Goal: Task Accomplishment & Management: Manage account settings

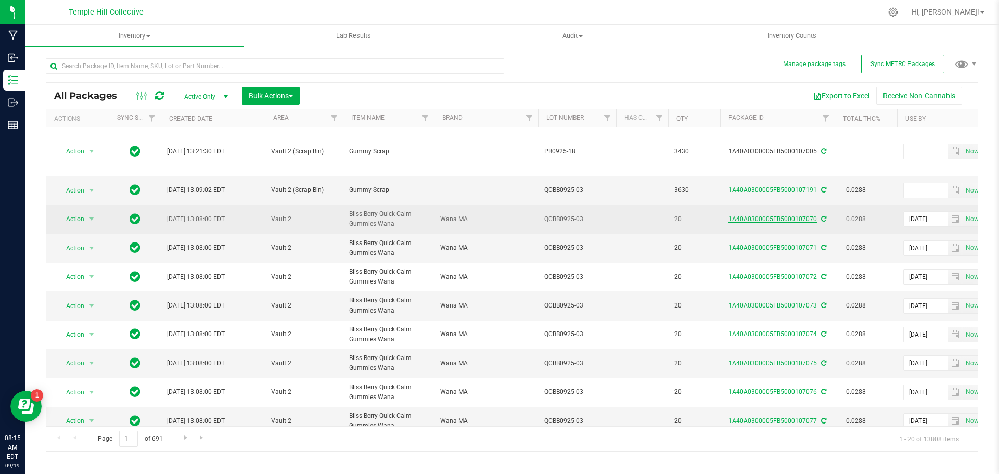
click at [760, 215] on link "1A40A0300005FB5000107070" at bounding box center [772, 218] width 88 height 7
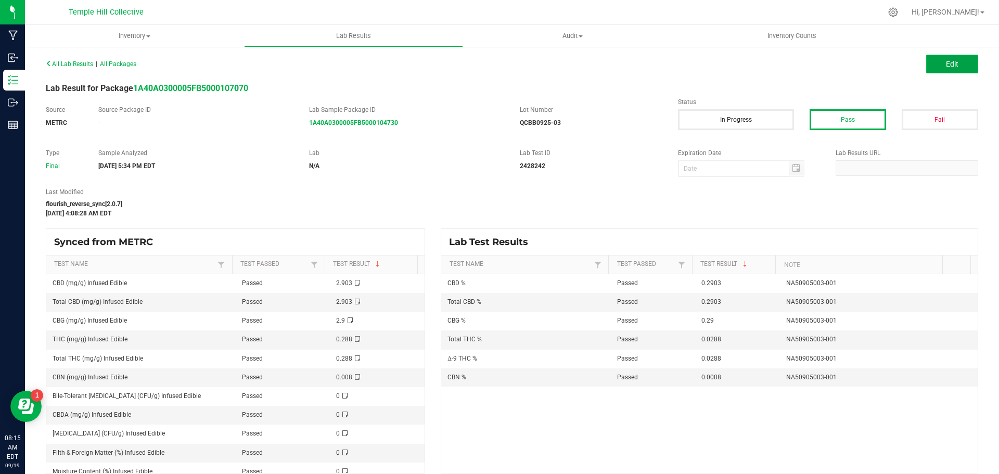
click at [926, 64] on button "Edit" at bounding box center [952, 64] width 52 height 19
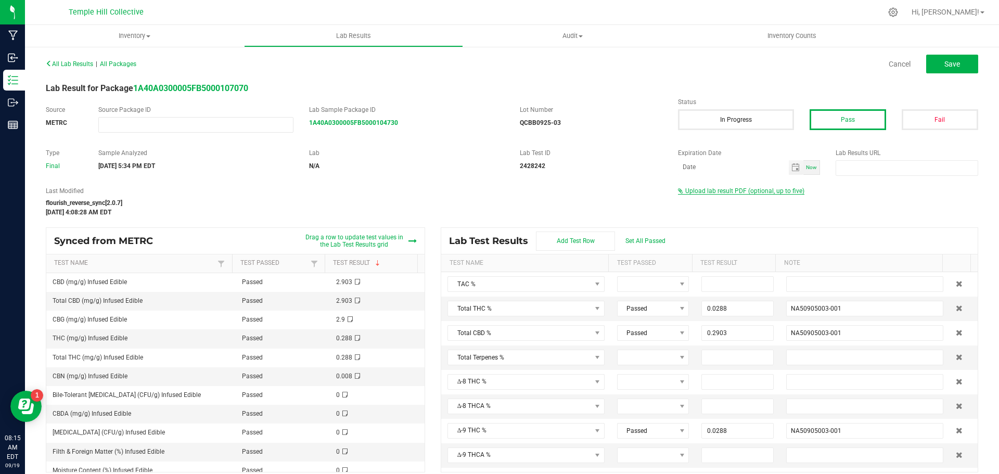
click at [698, 188] on span "Upload lab result PDF (optional, up to five)" at bounding box center [744, 190] width 119 height 7
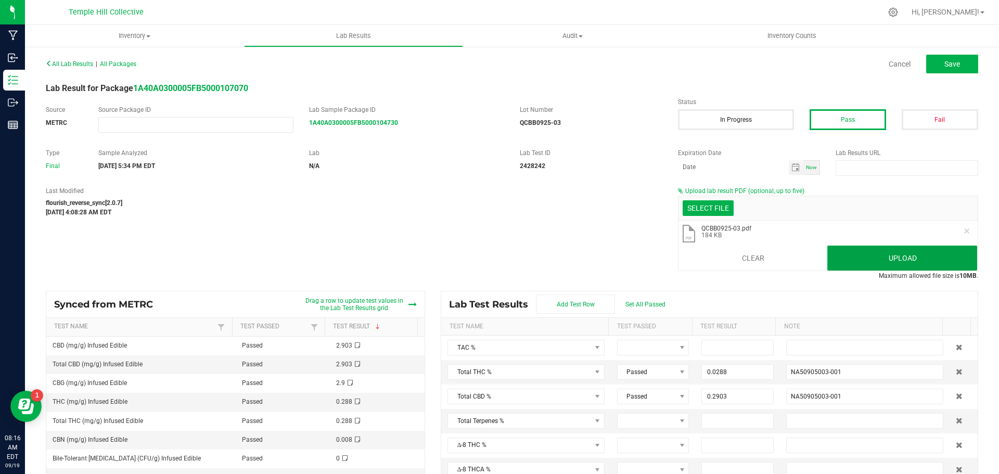
click at [890, 251] on button "Upload" at bounding box center [902, 258] width 150 height 25
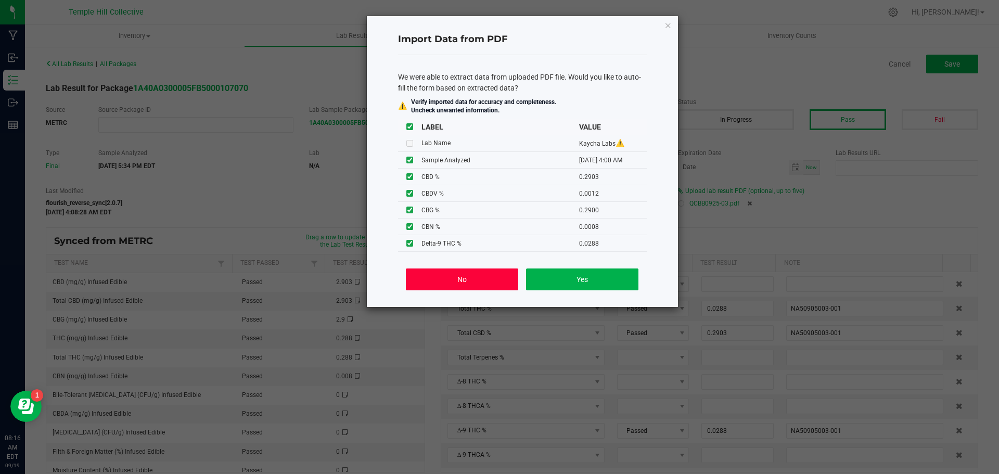
click at [456, 279] on button "No" at bounding box center [462, 279] width 112 height 22
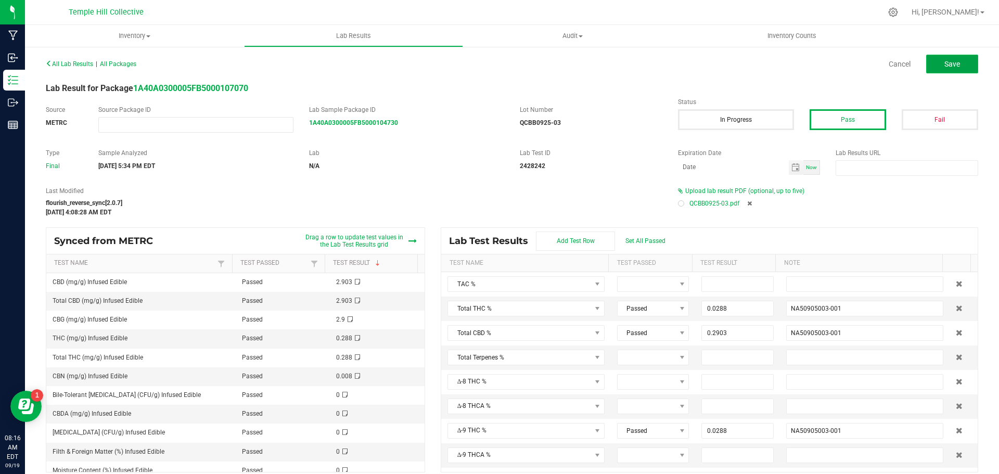
click at [947, 62] on span "Save" at bounding box center [952, 64] width 16 height 8
type input "0.0288"
type input "NA50905003-001"
type input "0.2903"
type input "0.0288"
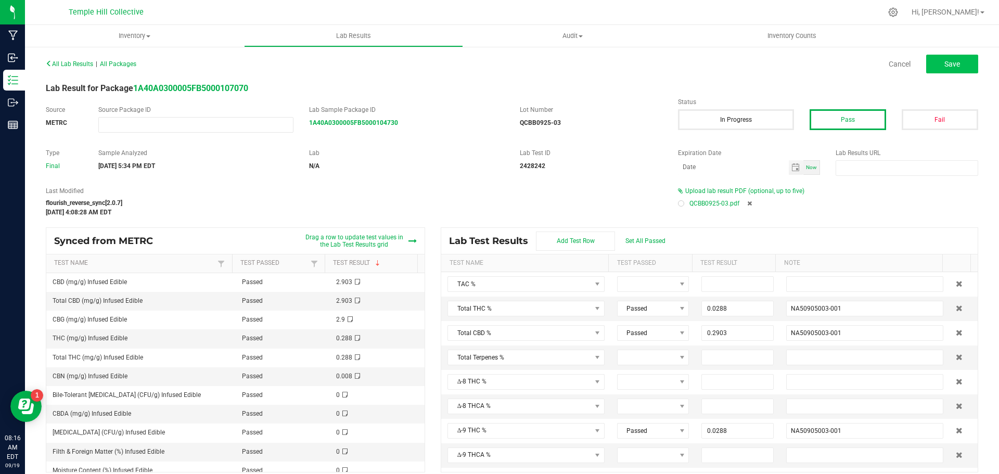
type input "0.2903"
type input "NA50905003-001"
type input "0.2900"
type input "NA50905003-001"
type input "0.0008"
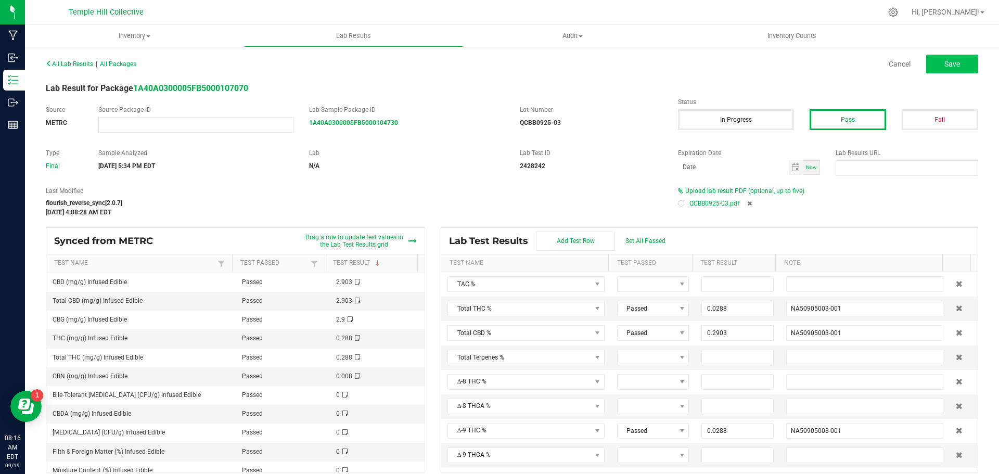
type input "NA50905003-001"
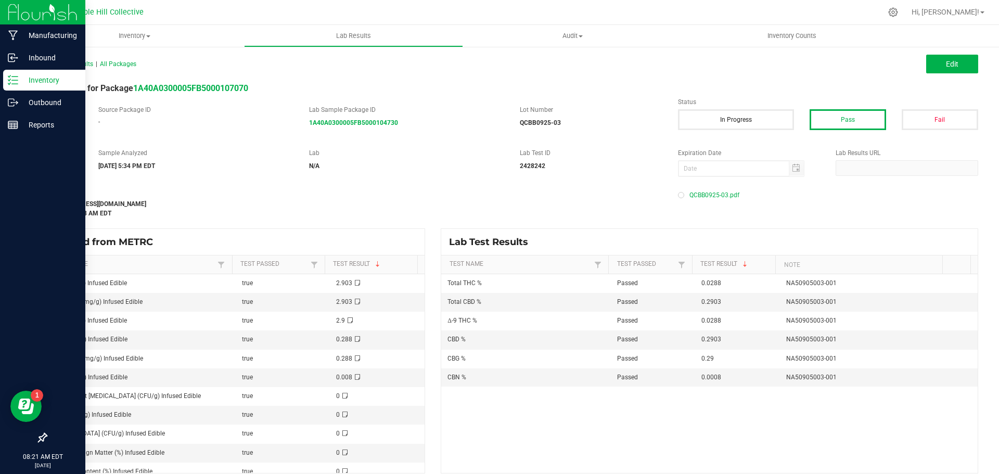
click at [12, 76] on icon at bounding box center [13, 80] width 10 height 10
